Goal: Task Accomplishment & Management: Manage account settings

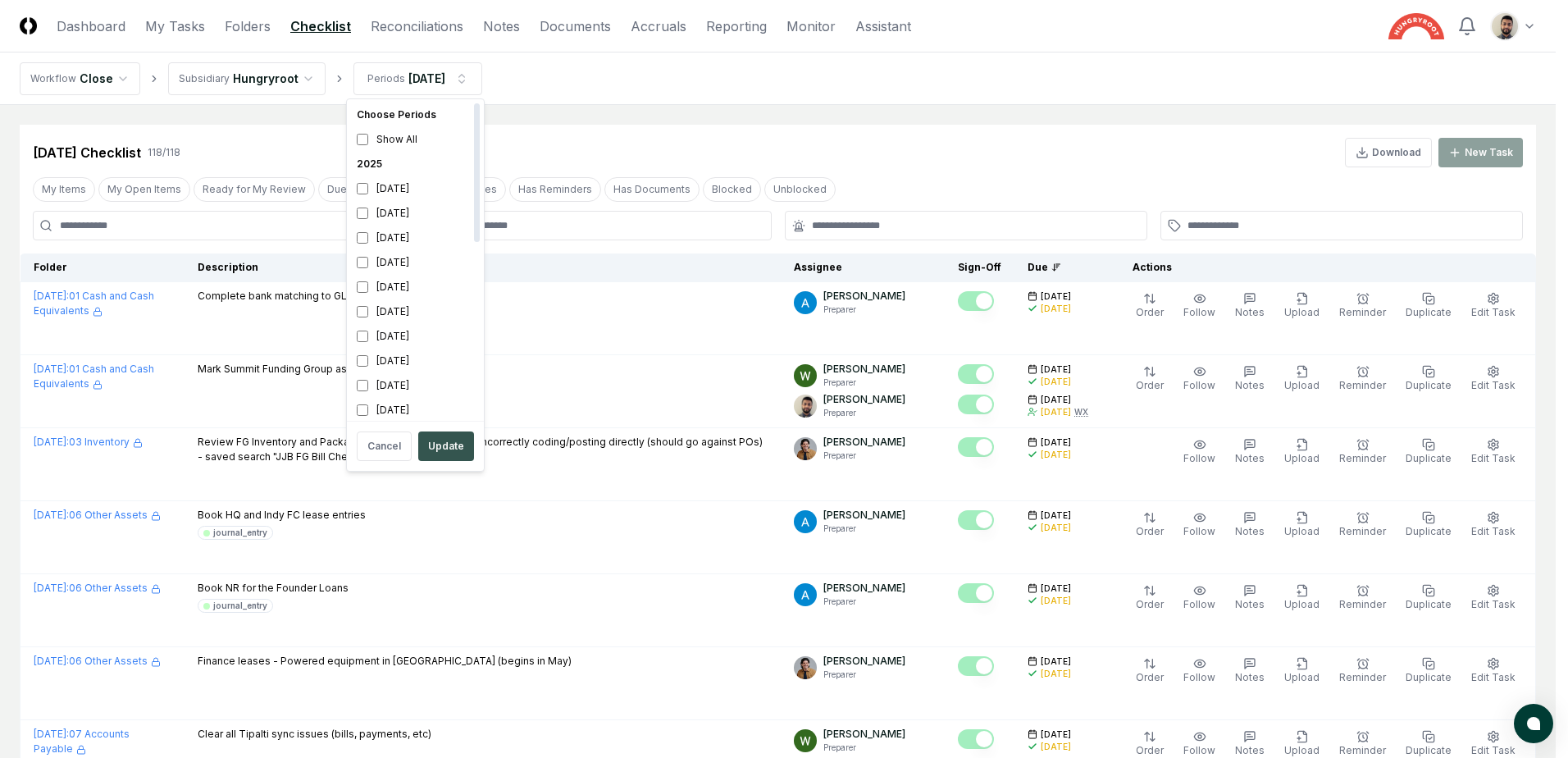
scroll to position [5, 0]
click at [439, 437] on button "Update" at bounding box center [446, 447] width 56 height 30
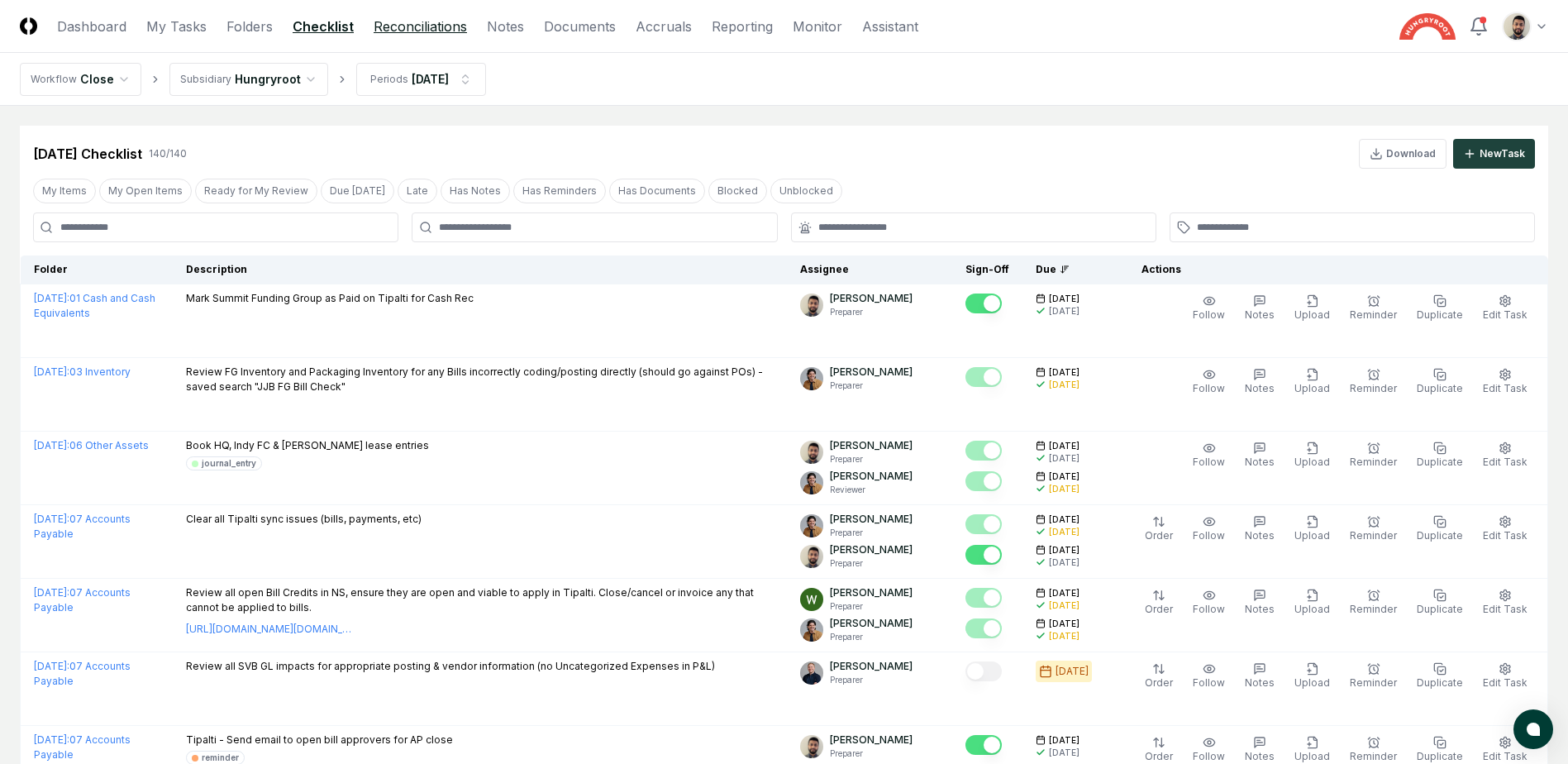
click at [384, 30] on link "Reconciliations" at bounding box center [420, 27] width 94 height 20
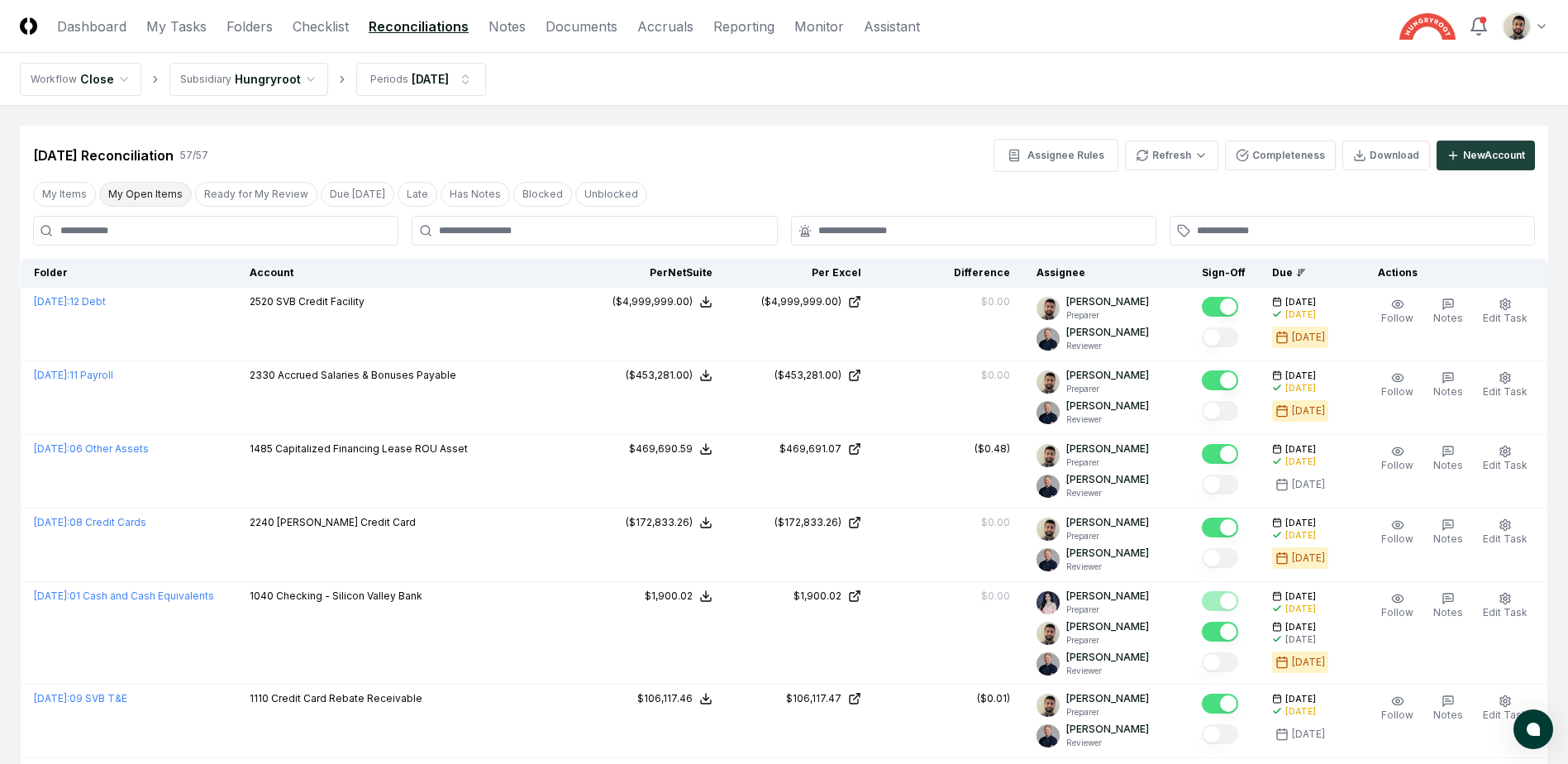
click at [166, 193] on button "My Open Items" at bounding box center [146, 194] width 93 height 25
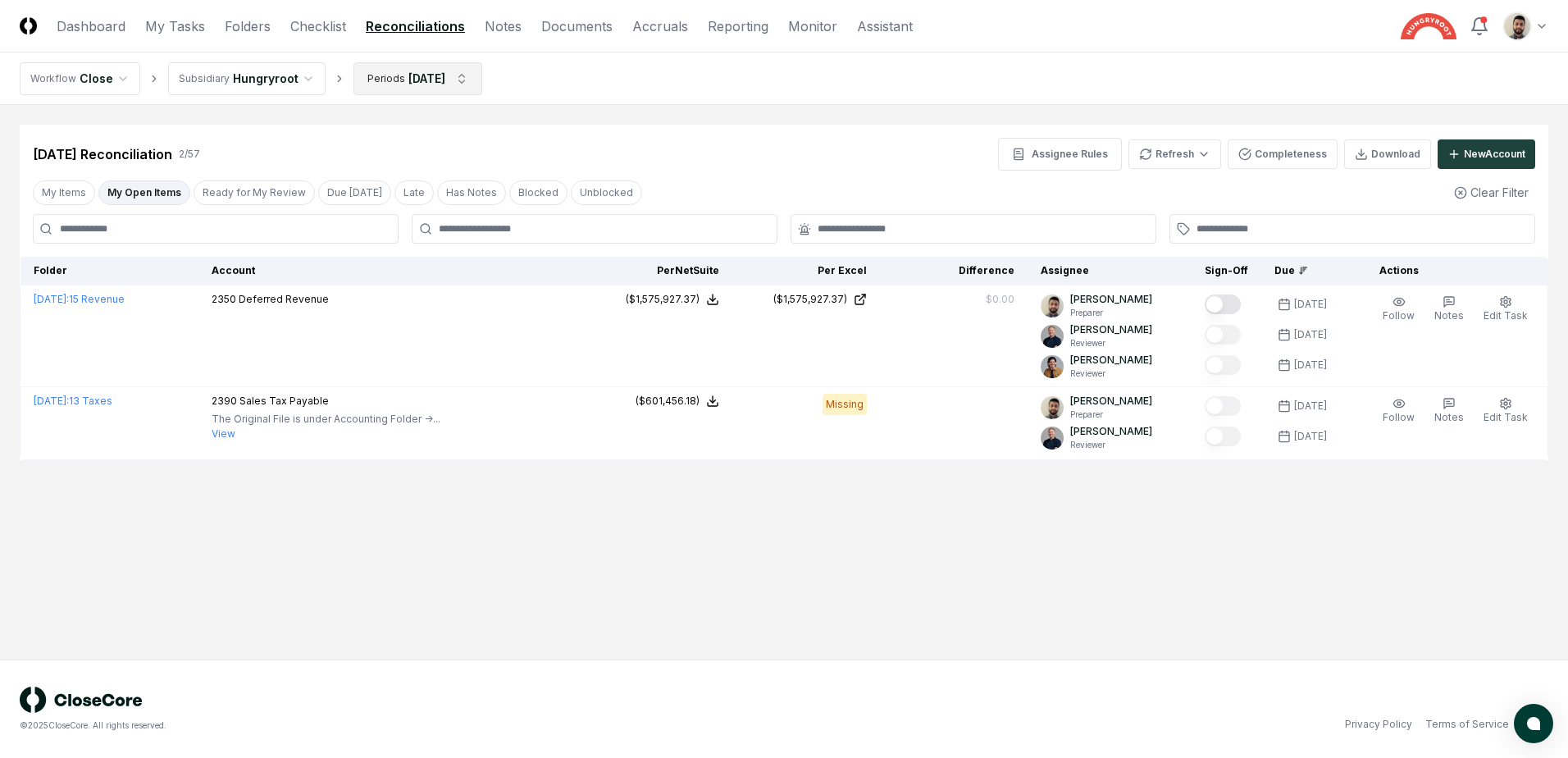
click at [408, 89] on html "CloseCore Dashboard My Tasks Folders Checklist Reconciliations Notes Documents …" at bounding box center [784, 379] width 1568 height 758
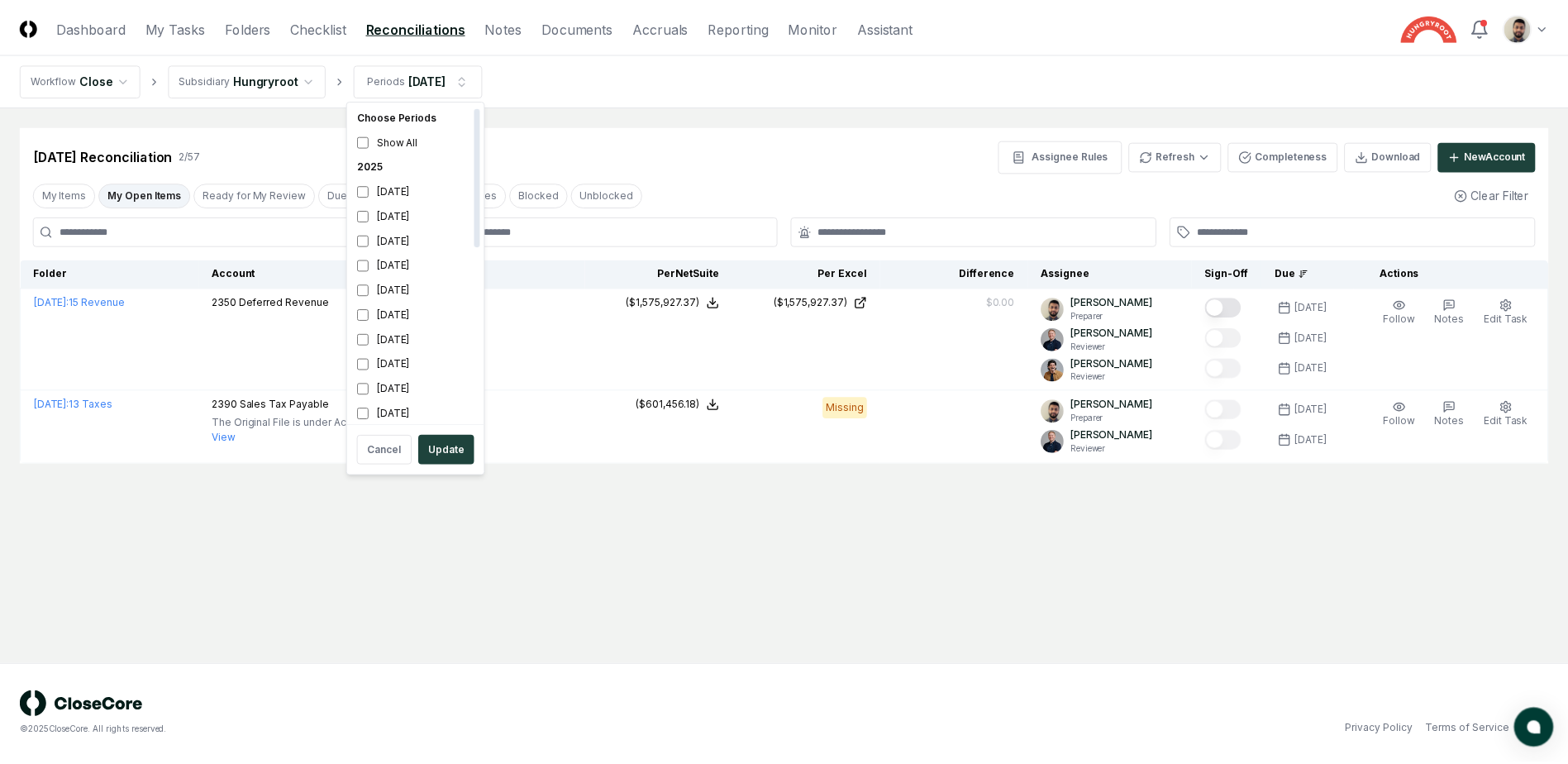
scroll to position [5, 0]
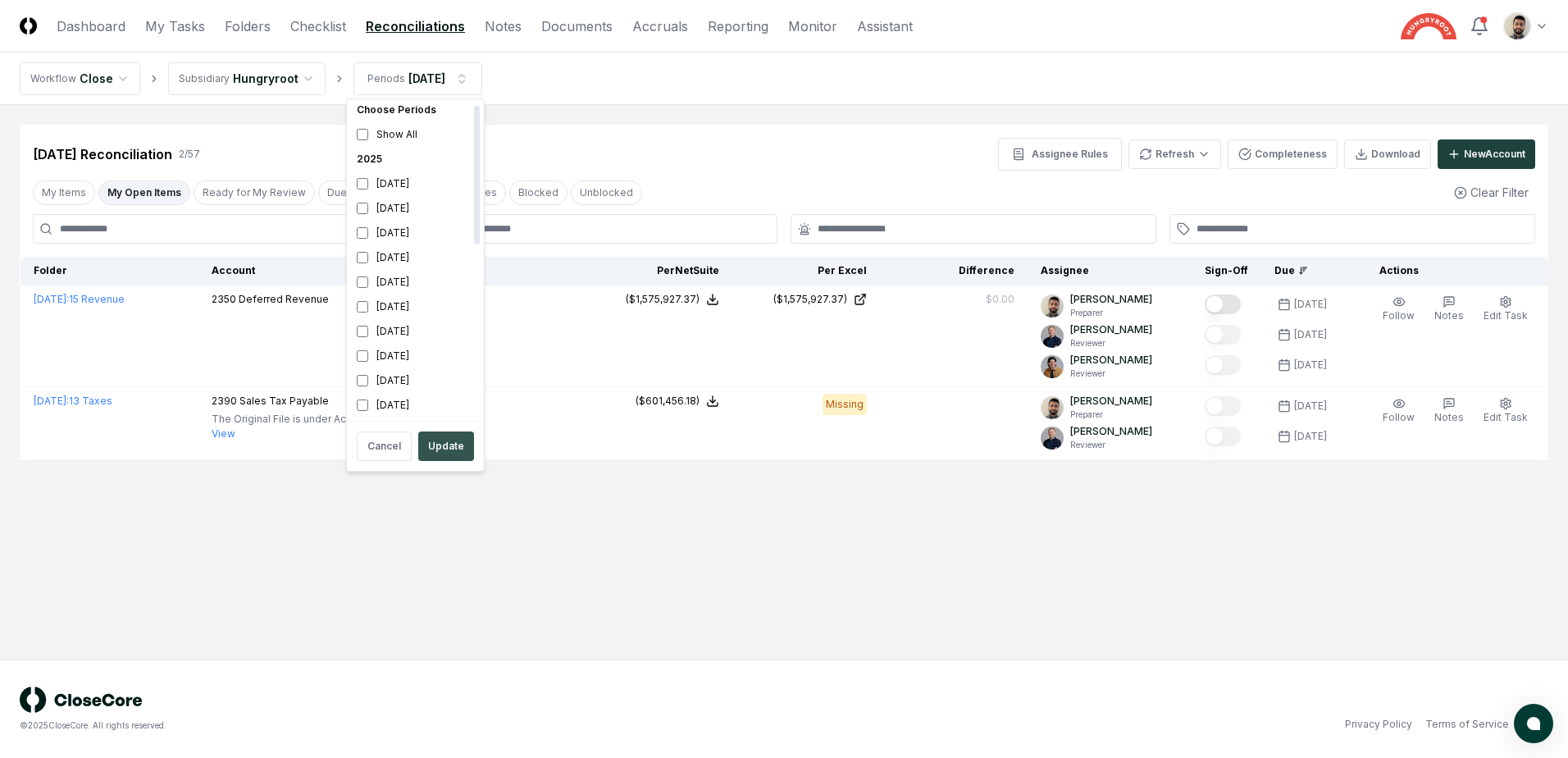
click at [451, 456] on button "Update" at bounding box center [446, 447] width 56 height 30
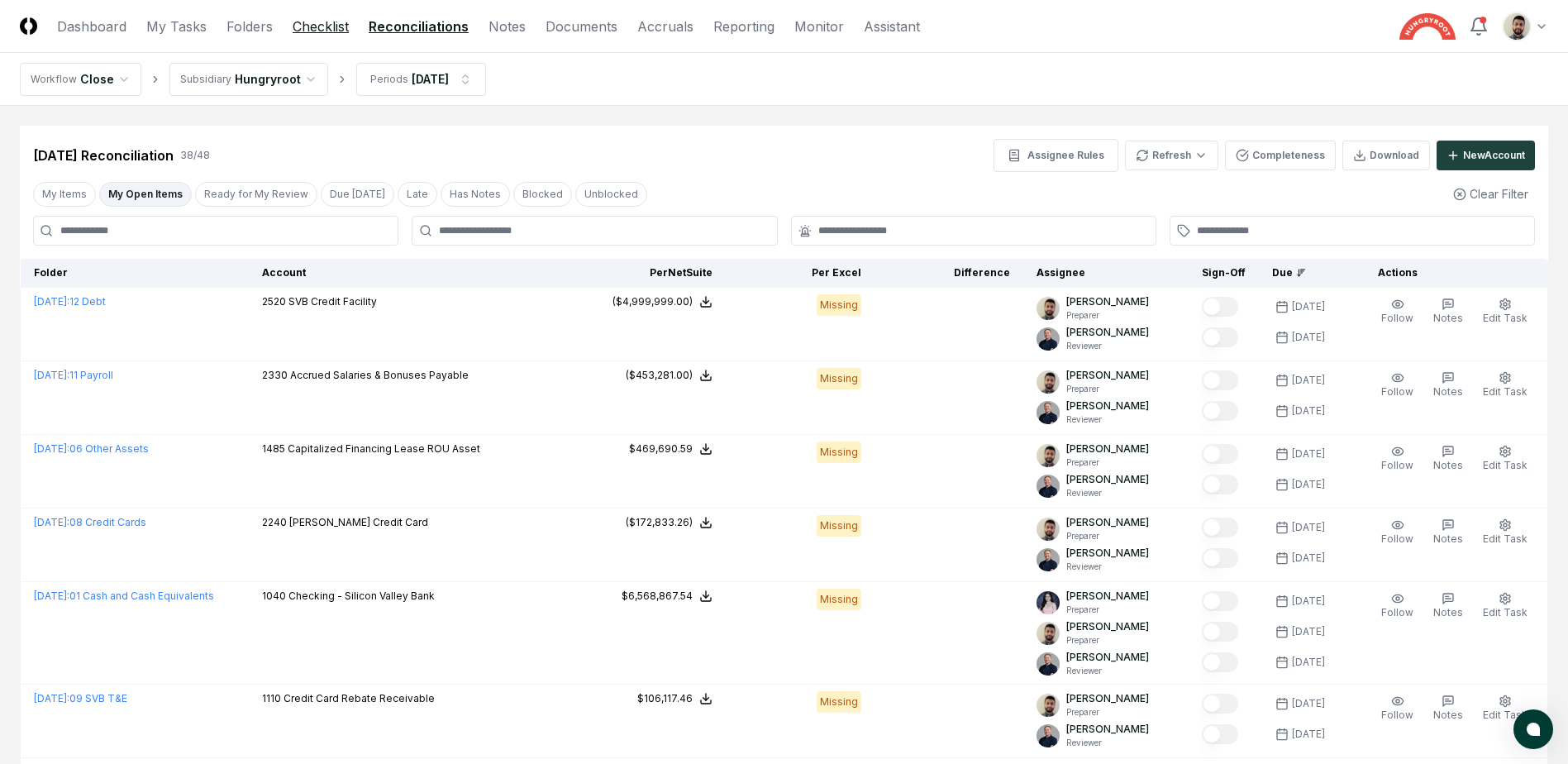
click at [315, 35] on link "Checklist" at bounding box center [321, 27] width 56 height 20
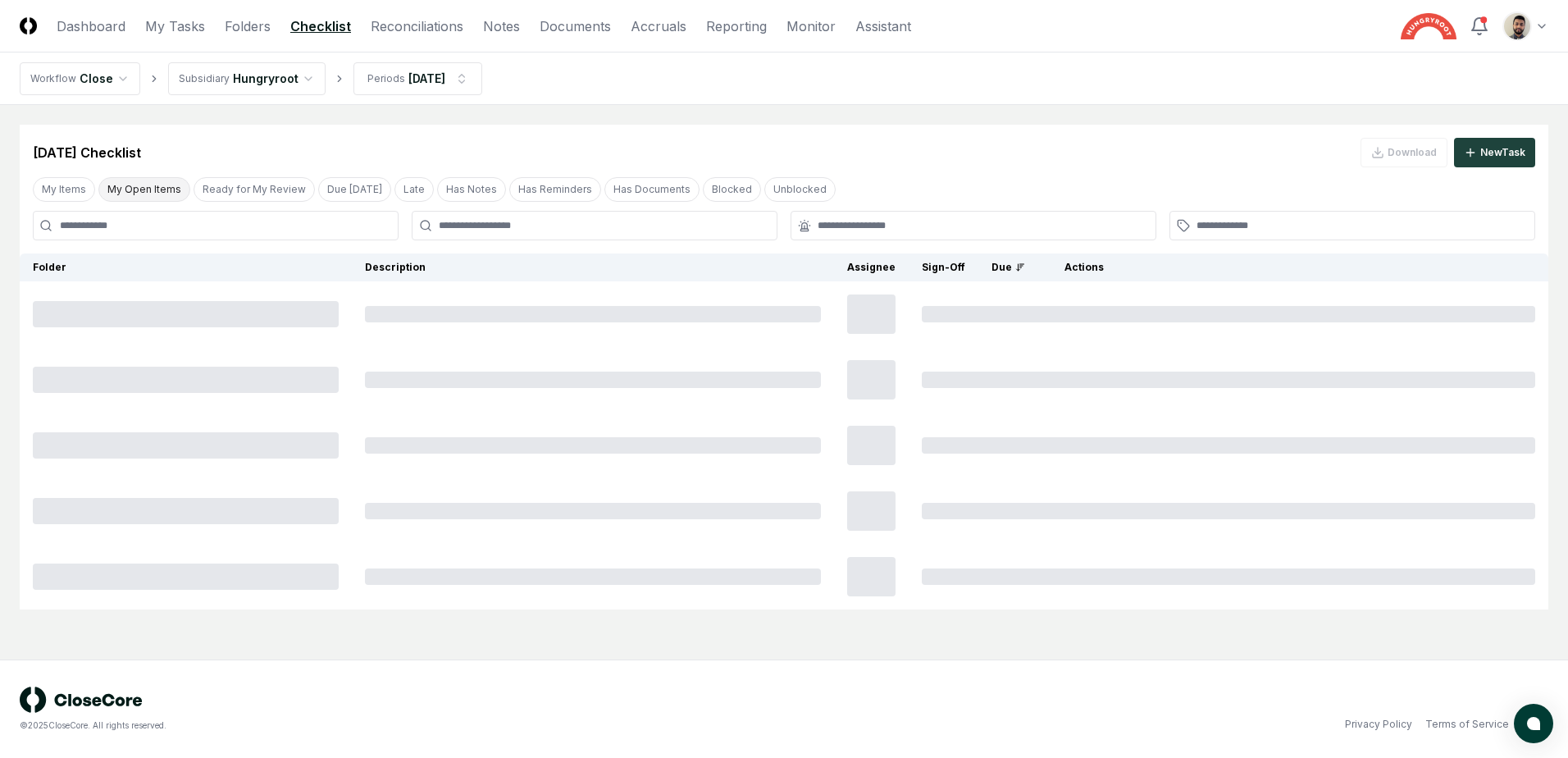
click at [156, 187] on button "My Open Items" at bounding box center [145, 190] width 92 height 25
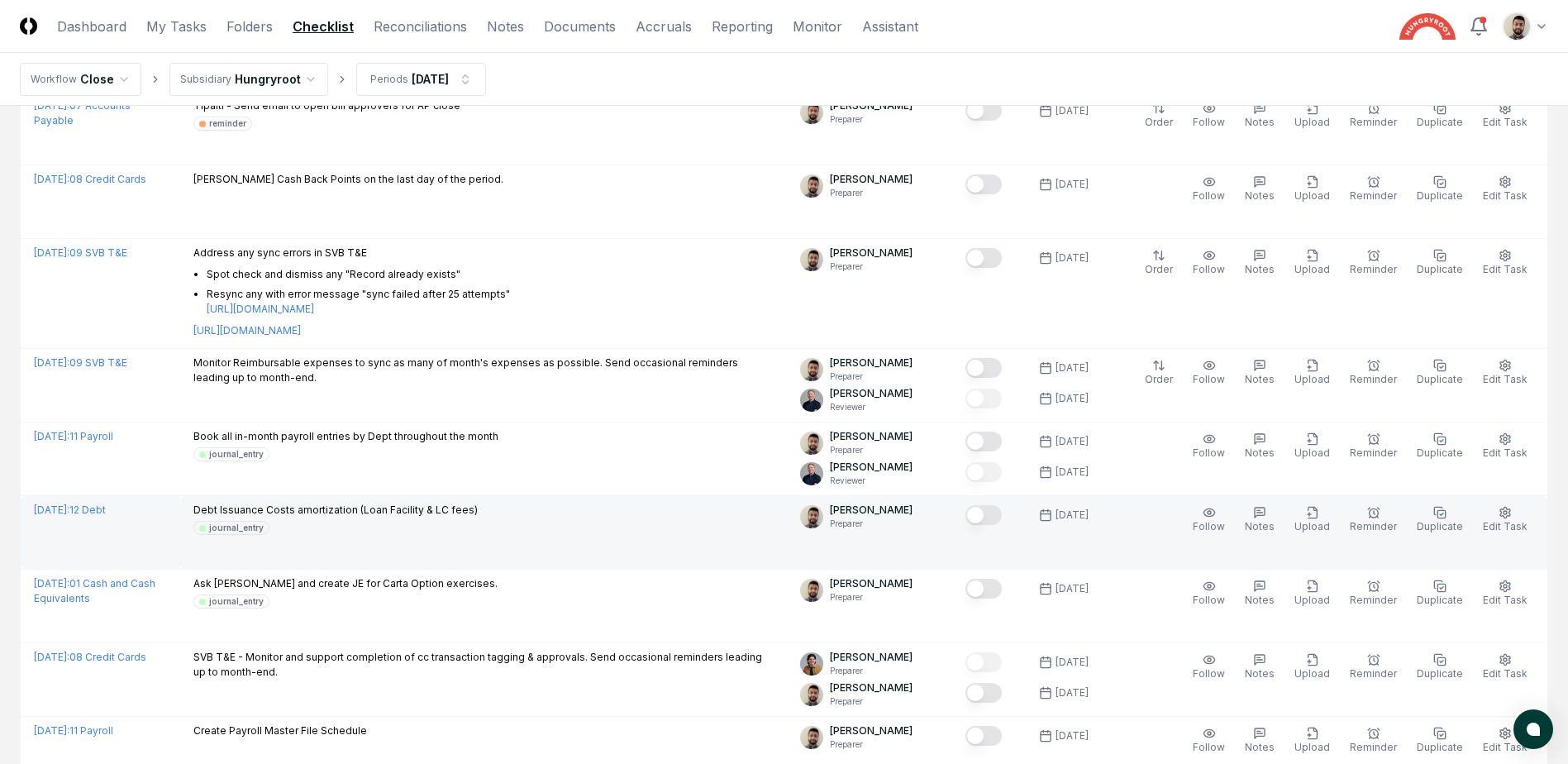
scroll to position [497, 0]
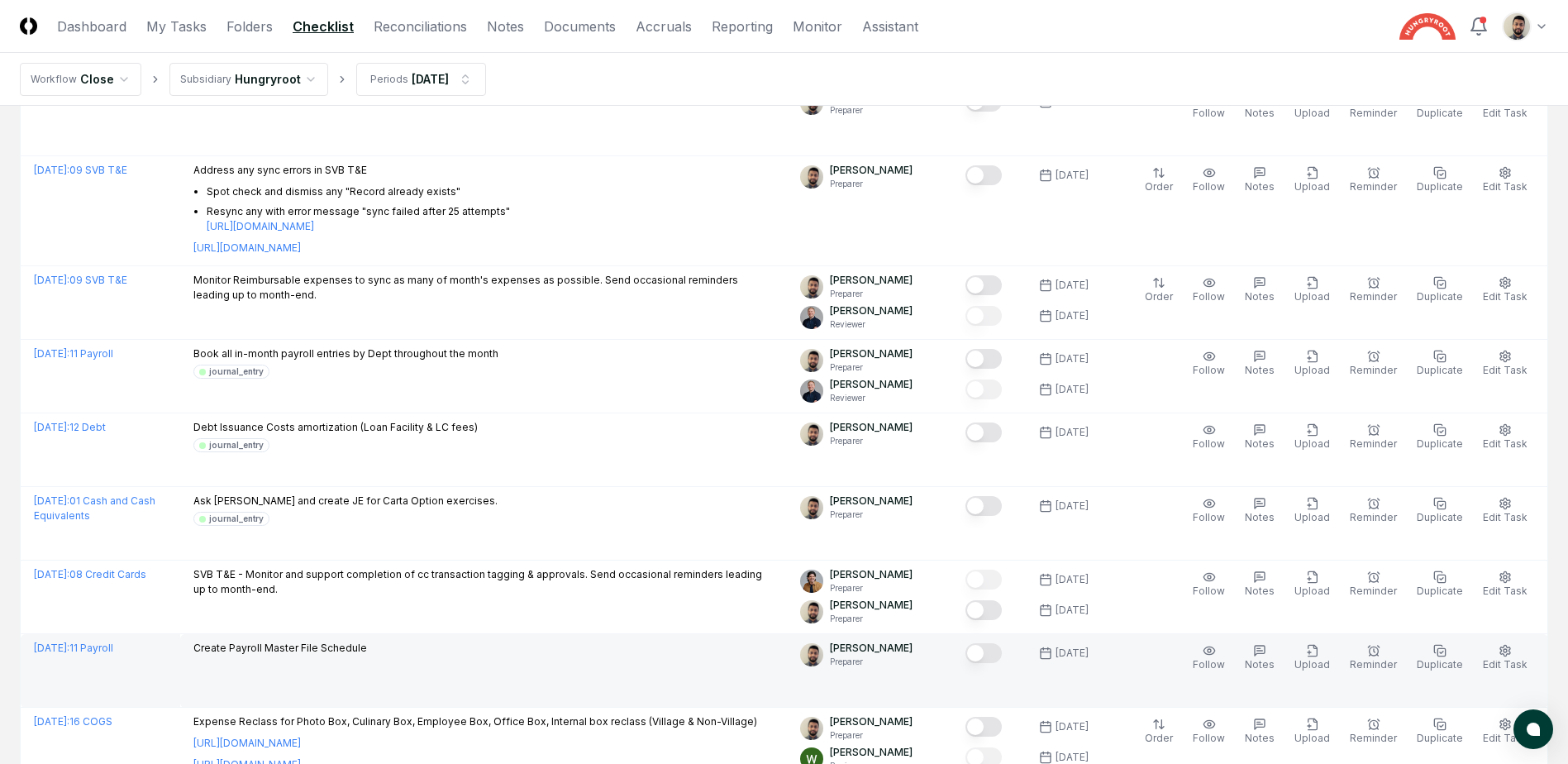
click at [1002, 657] on button "Mark complete" at bounding box center [984, 654] width 37 height 20
